Goal: Task Accomplishment & Management: Manage account settings

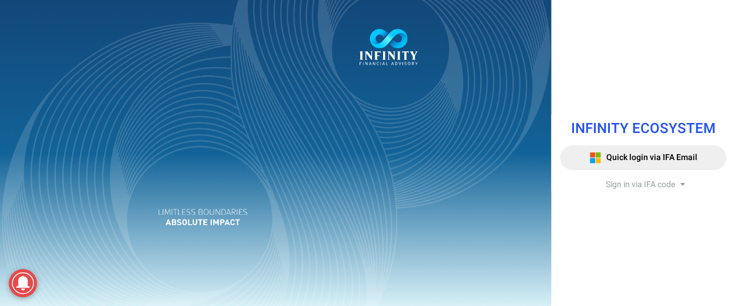
click at [675, 185] on div "Sign in via IFA code" at bounding box center [643, 185] width 166 height 12
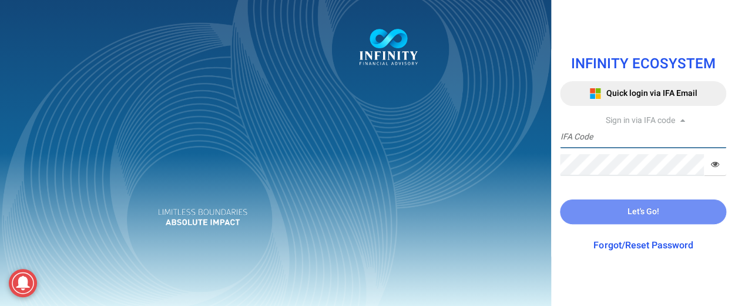
type input "IFA0238"
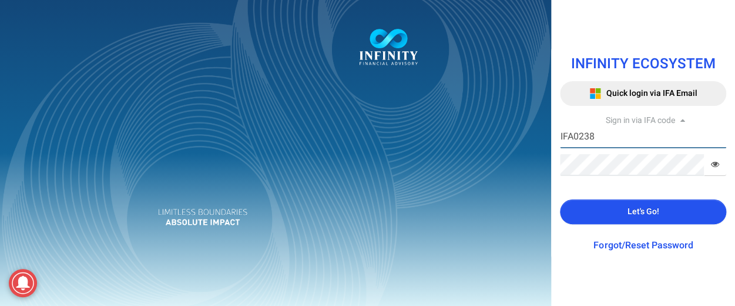
click at [612, 139] on input "IFA0238" at bounding box center [643, 137] width 166 height 22
click at [630, 205] on span "Let's Go!" at bounding box center [643, 211] width 32 height 12
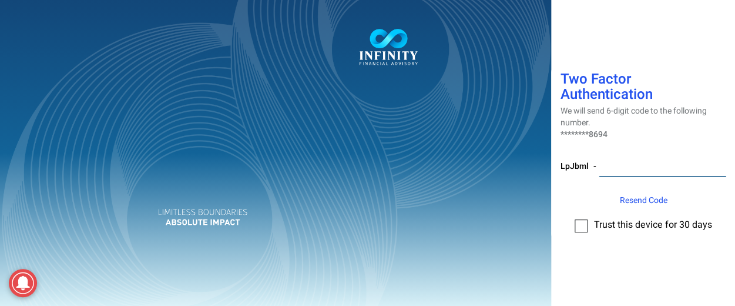
click at [631, 162] on input "number" at bounding box center [662, 166] width 127 height 22
paste input "969368"
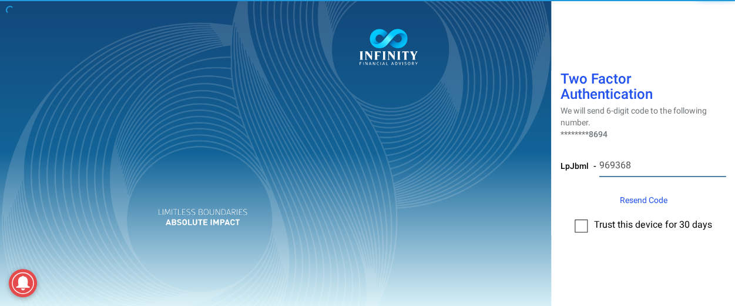
type input "969368"
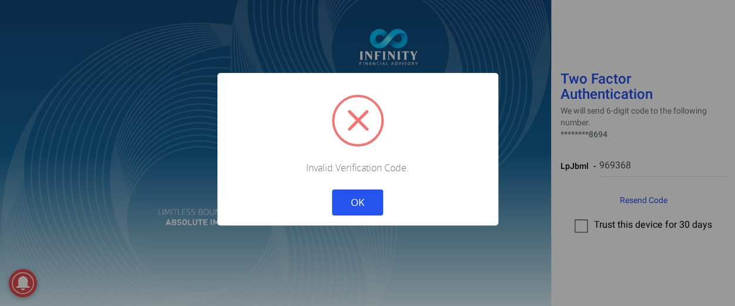
click at [358, 205] on button "OK" at bounding box center [357, 202] width 51 height 26
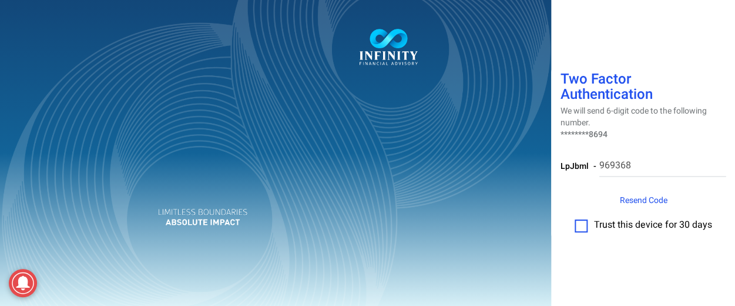
click at [579, 229] on label at bounding box center [581, 225] width 13 height 13
click at [581, 221] on input "checkbox" at bounding box center [581, 221] width 0 height 0
click at [642, 201] on span "Resend Code" at bounding box center [643, 200] width 48 height 12
click at [624, 202] on span "Resend Code" at bounding box center [643, 200] width 48 height 12
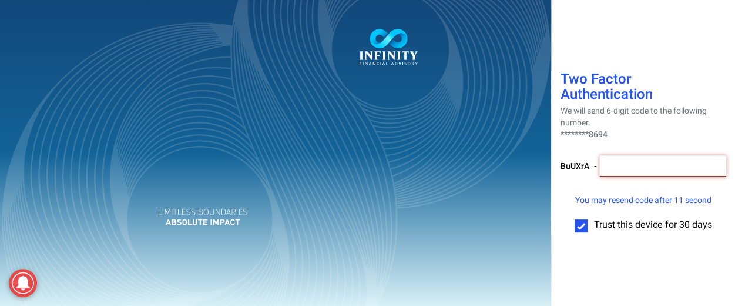
click at [646, 167] on input "number" at bounding box center [662, 166] width 127 height 22
paste input "802453"
type input "802453"
